Goal: Transaction & Acquisition: Download file/media

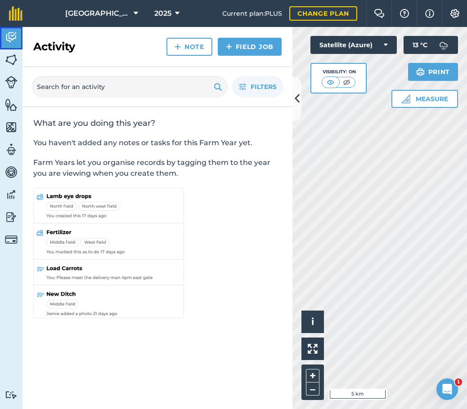
click at [10, 48] on link "Activity" at bounding box center [11, 38] width 22 height 22
click at [12, 55] on img at bounding box center [11, 59] width 13 height 13
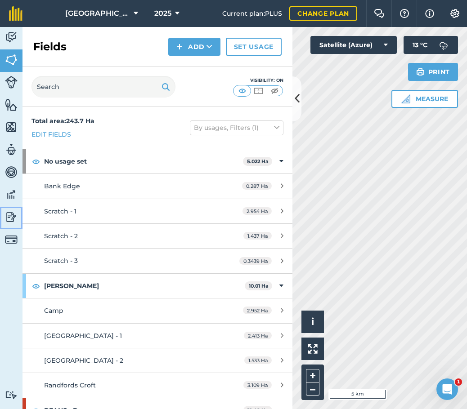
click at [11, 215] on img at bounding box center [11, 216] width 13 height 13
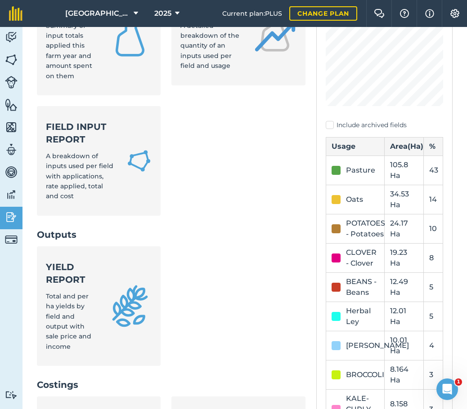
scroll to position [135, 0]
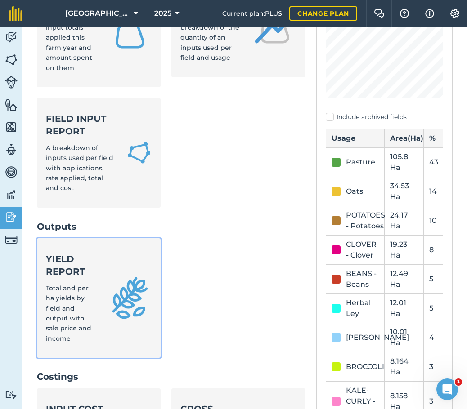
click at [97, 293] on link "Yield report Total and per ha yields by field and output with sale price and in…" at bounding box center [99, 298] width 124 height 120
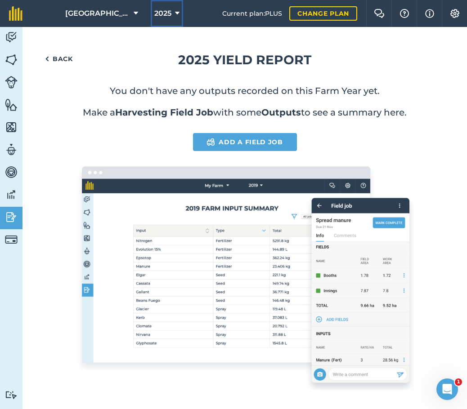
click at [165, 12] on span "2025" at bounding box center [162, 13] width 17 height 11
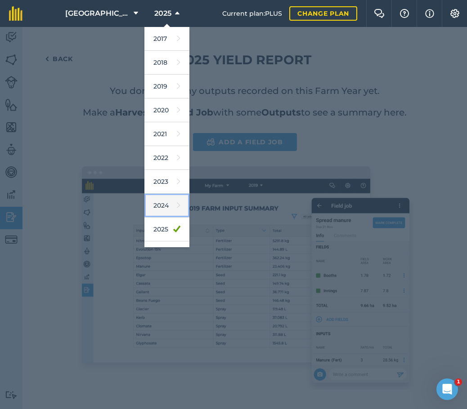
click at [156, 200] on link "2024" at bounding box center [166, 206] width 45 height 24
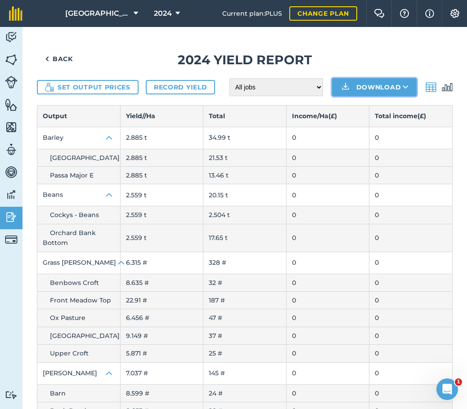
click at [368, 84] on button "Download" at bounding box center [374, 87] width 85 height 18
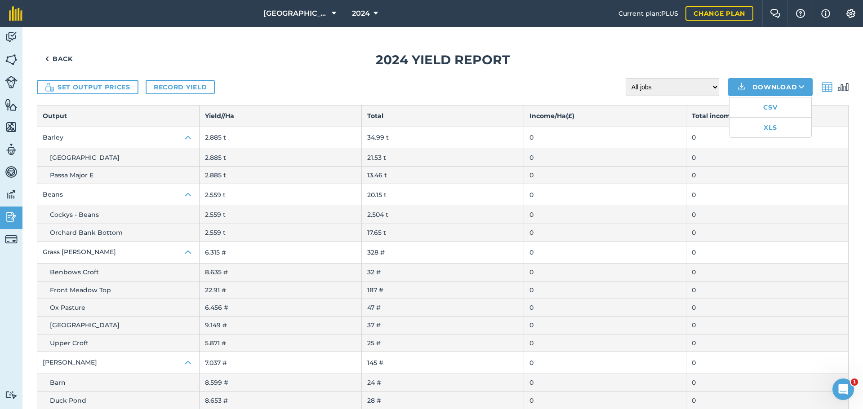
click at [466, 85] on img at bounding box center [843, 87] width 11 height 11
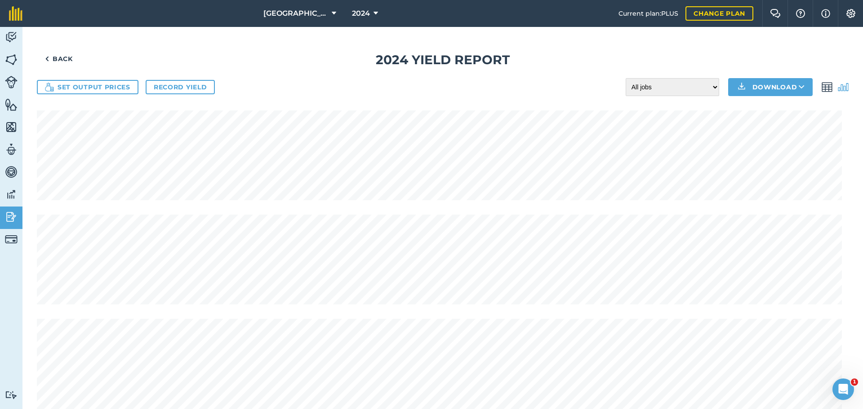
click at [466, 88] on img at bounding box center [827, 87] width 11 height 11
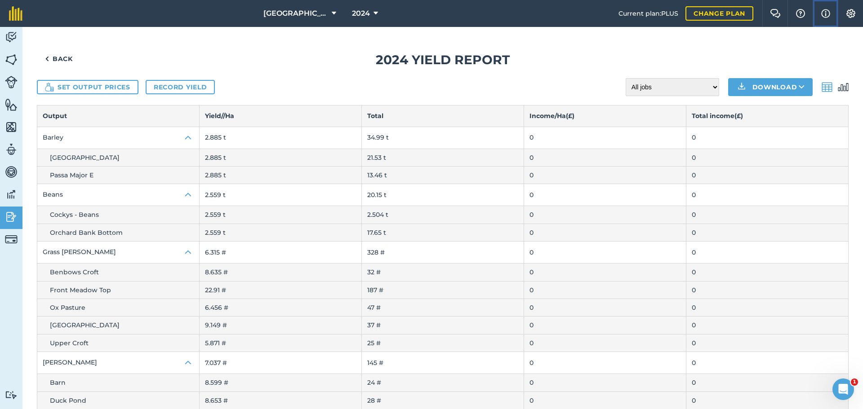
click at [466, 12] on img at bounding box center [825, 13] width 9 height 11
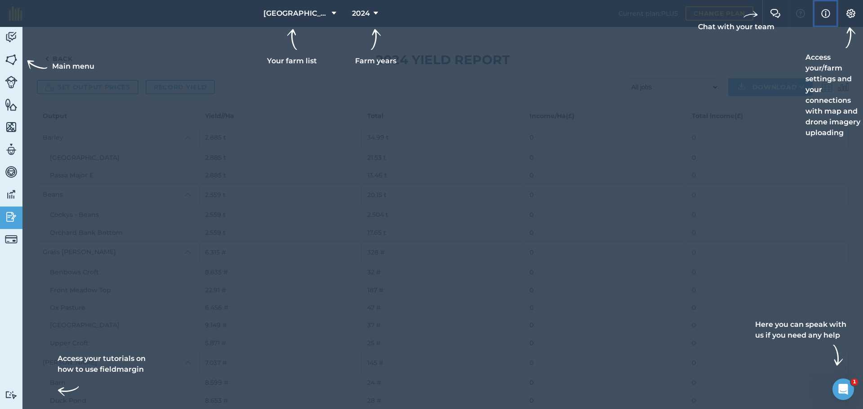
click at [466, 12] on img at bounding box center [825, 13] width 9 height 11
click at [466, 49] on div "Access your/farm settings and your connections with map and drone imagery uploa…" at bounding box center [835, 82] width 58 height 111
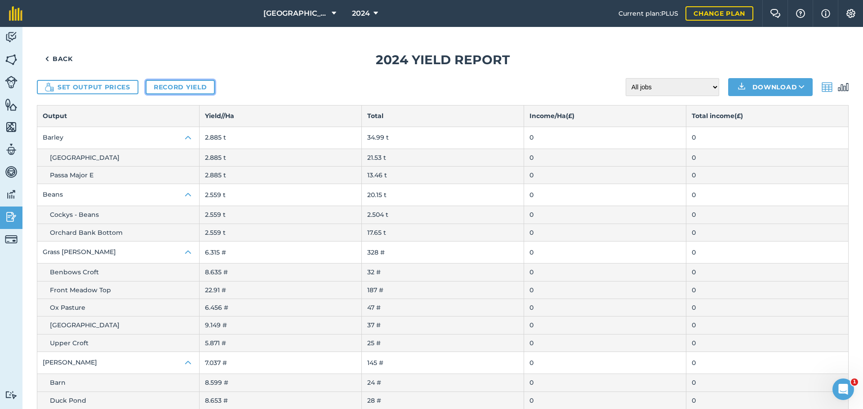
click at [190, 87] on link "Record yield" at bounding box center [180, 87] width 69 height 14
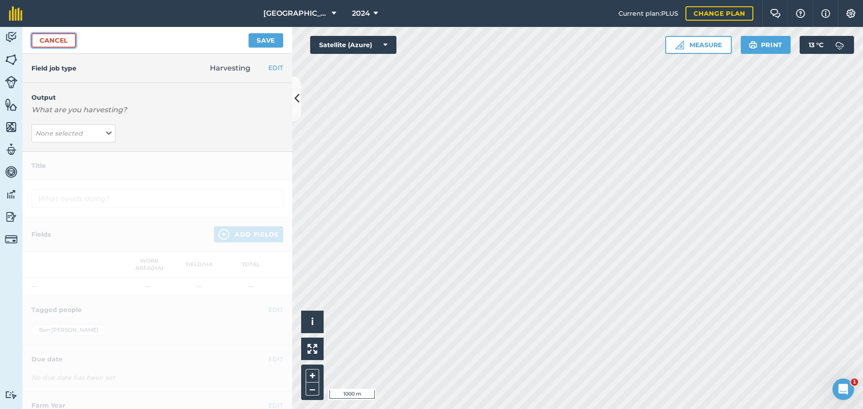
click at [54, 43] on link "Cancel" at bounding box center [53, 40] width 45 height 14
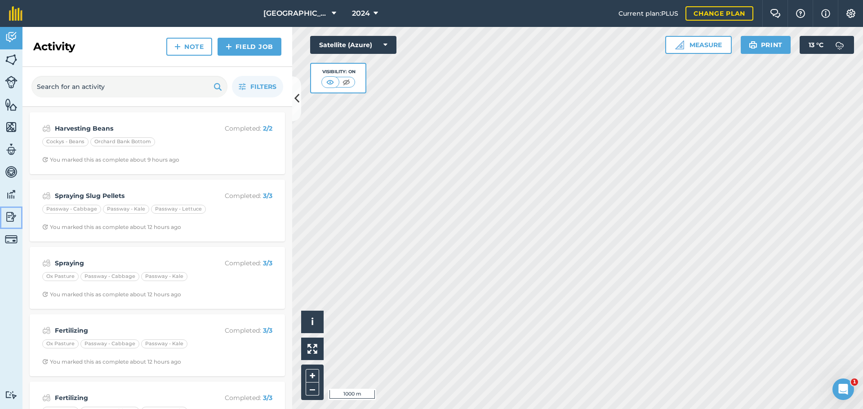
click at [13, 219] on img at bounding box center [11, 216] width 13 height 13
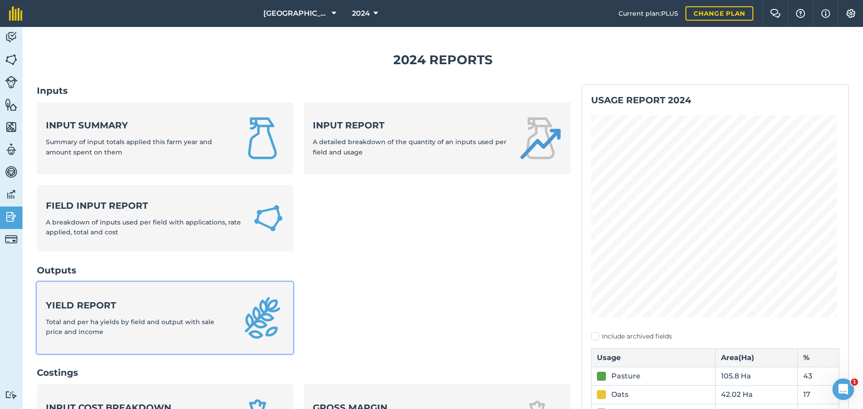
click at [155, 316] on div "Yield report Total and per ha yields by field and output with sale price and in…" at bounding box center [138, 318] width 184 height 38
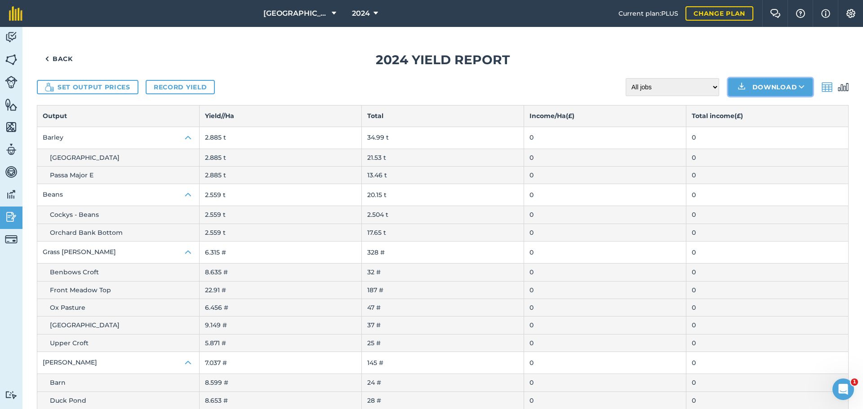
click at [466, 85] on button "Download" at bounding box center [770, 87] width 85 height 18
click at [466, 129] on link "XLS" at bounding box center [771, 128] width 82 height 20
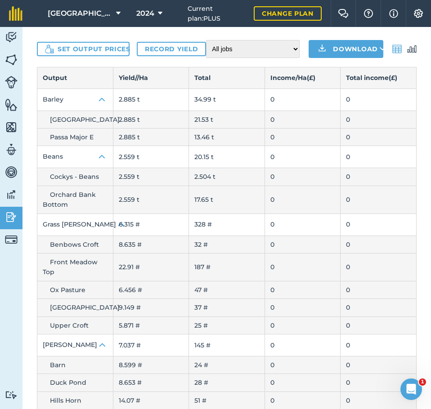
scroll to position [16, 0]
